Goal: Information Seeking & Learning: Learn about a topic

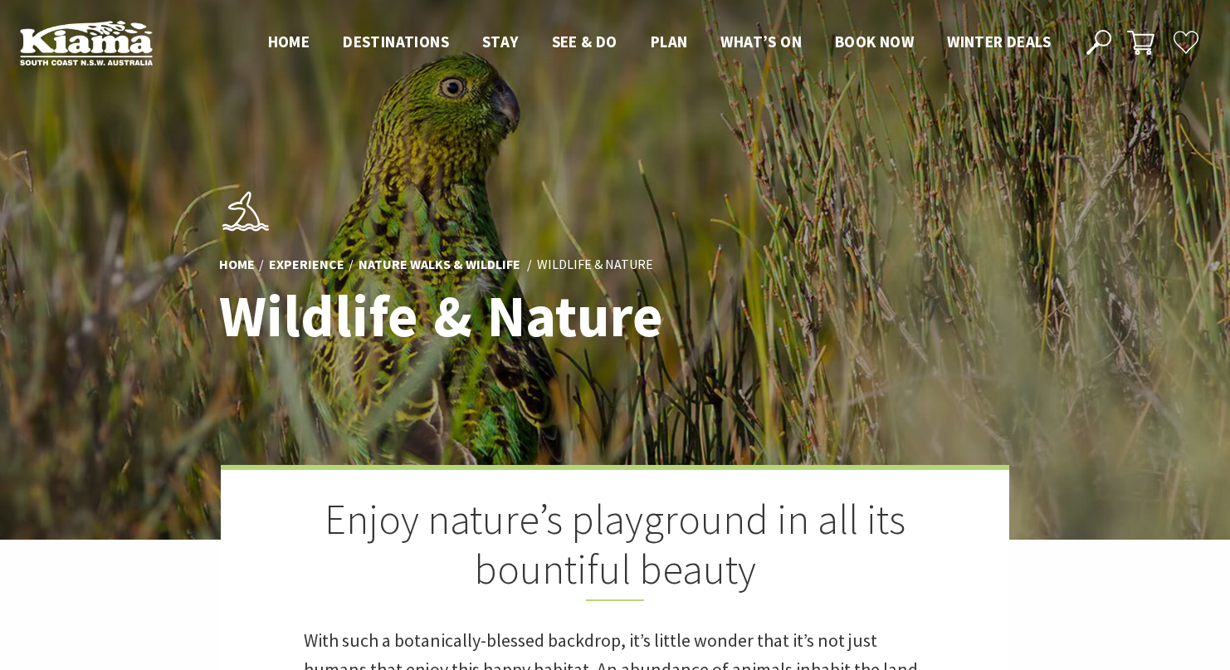
scroll to position [570, 1251]
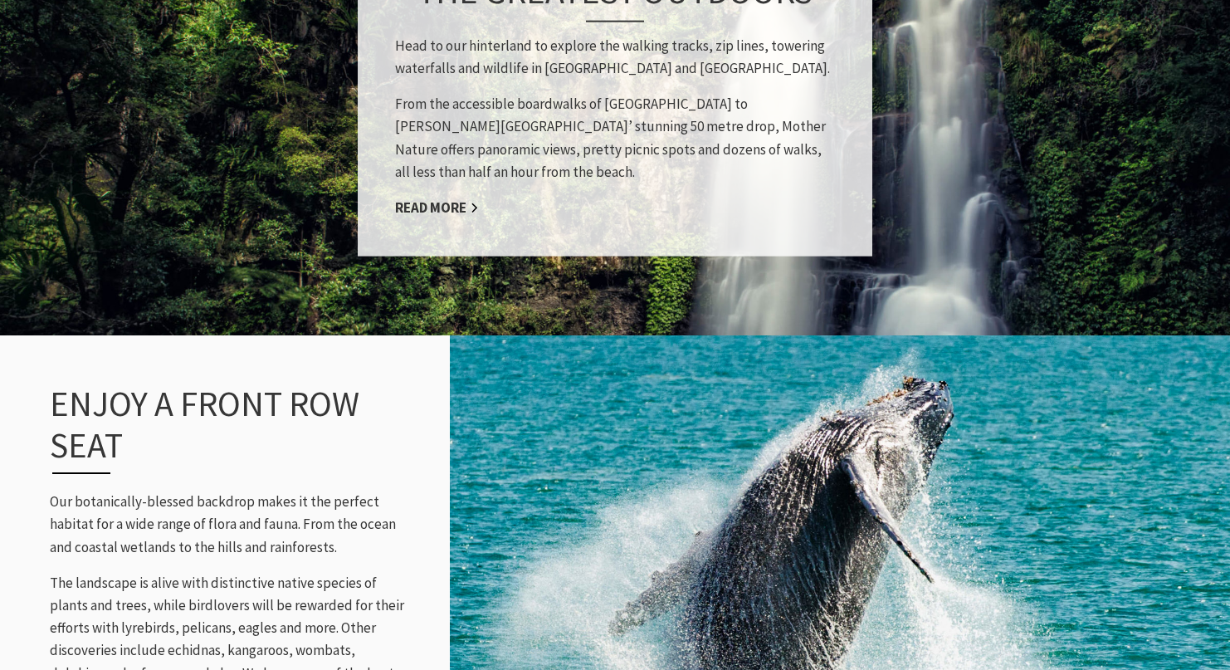
scroll to position [1431, 0]
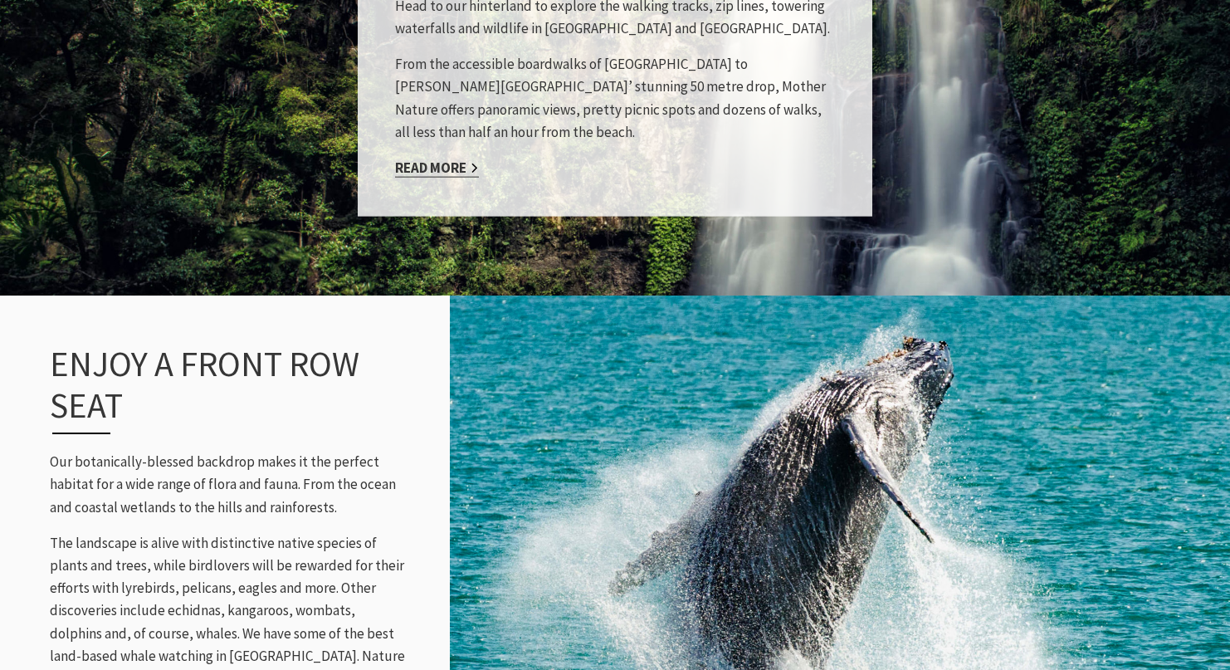
click at [457, 174] on link "Read More" at bounding box center [437, 168] width 84 height 19
